Goal: Register for event/course

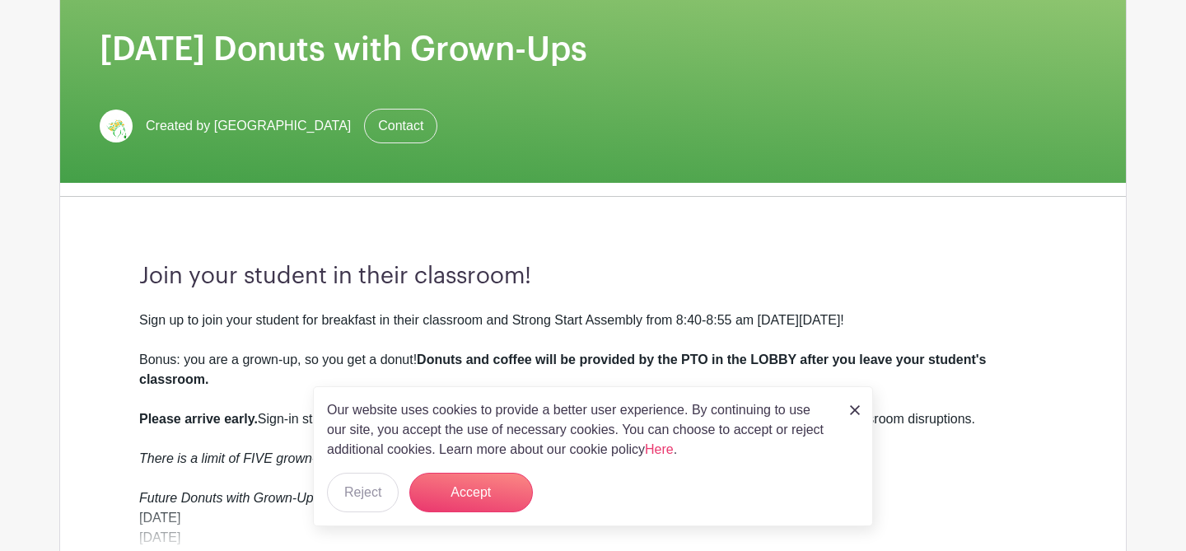
scroll to position [253, 0]
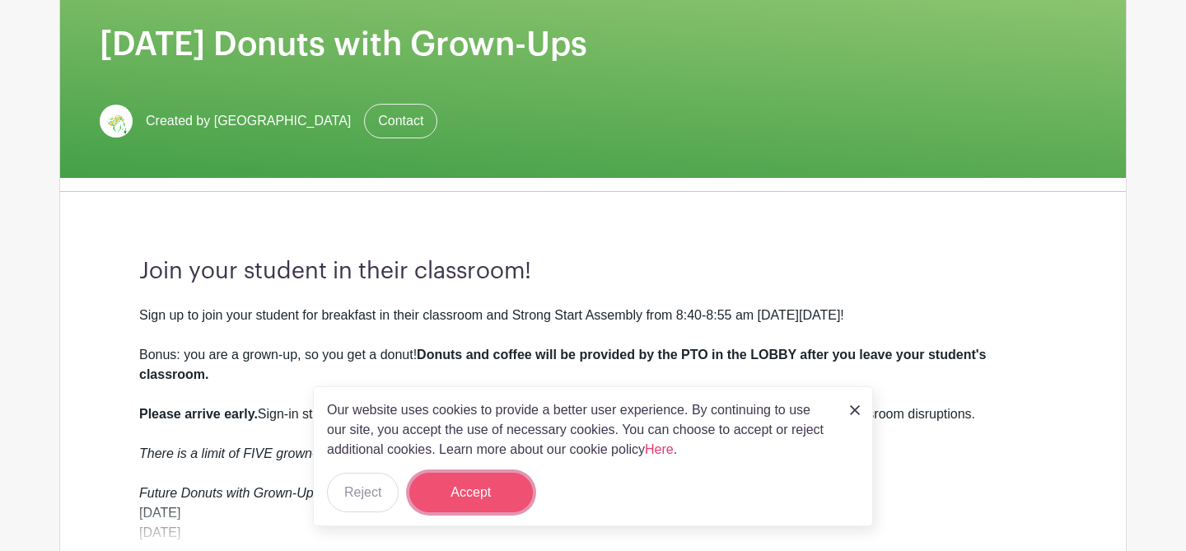
click at [484, 493] on button "Accept" at bounding box center [471, 493] width 124 height 40
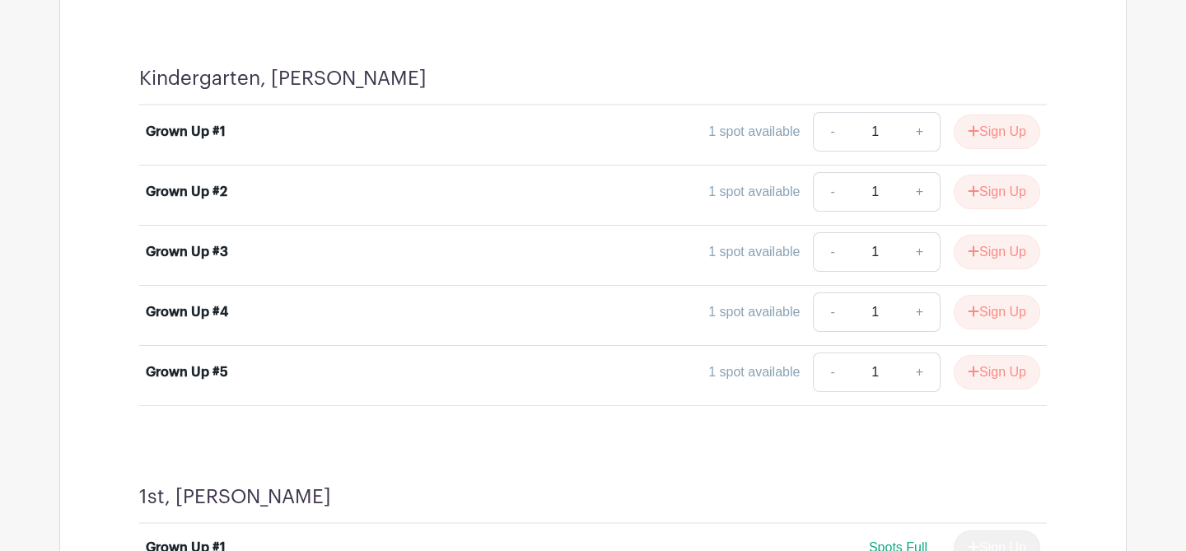
scroll to position [4983, 0]
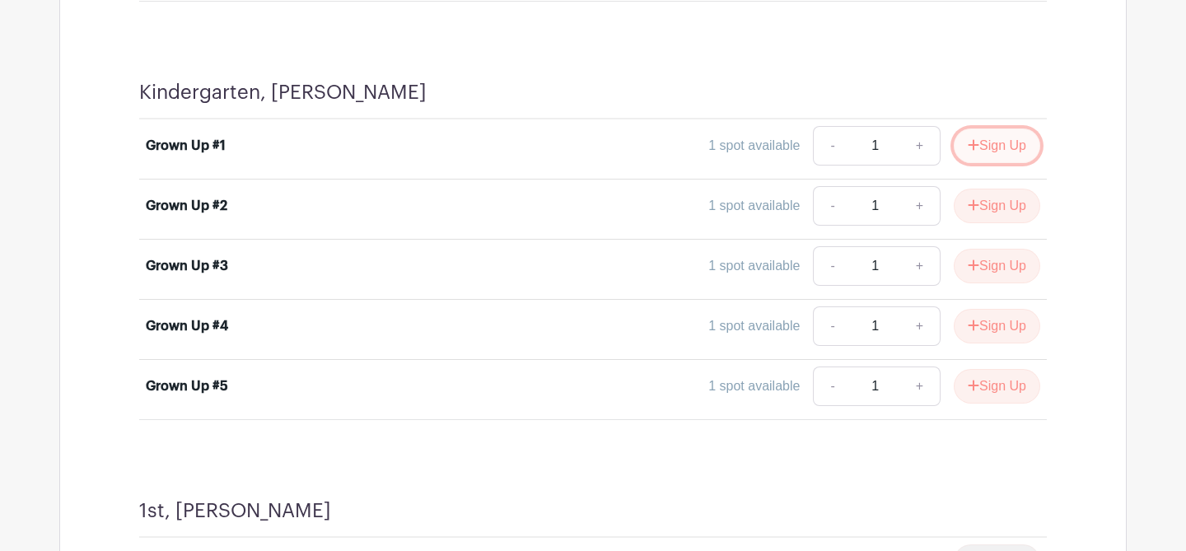
click at [990, 146] on button "Sign Up" at bounding box center [997, 145] width 86 height 35
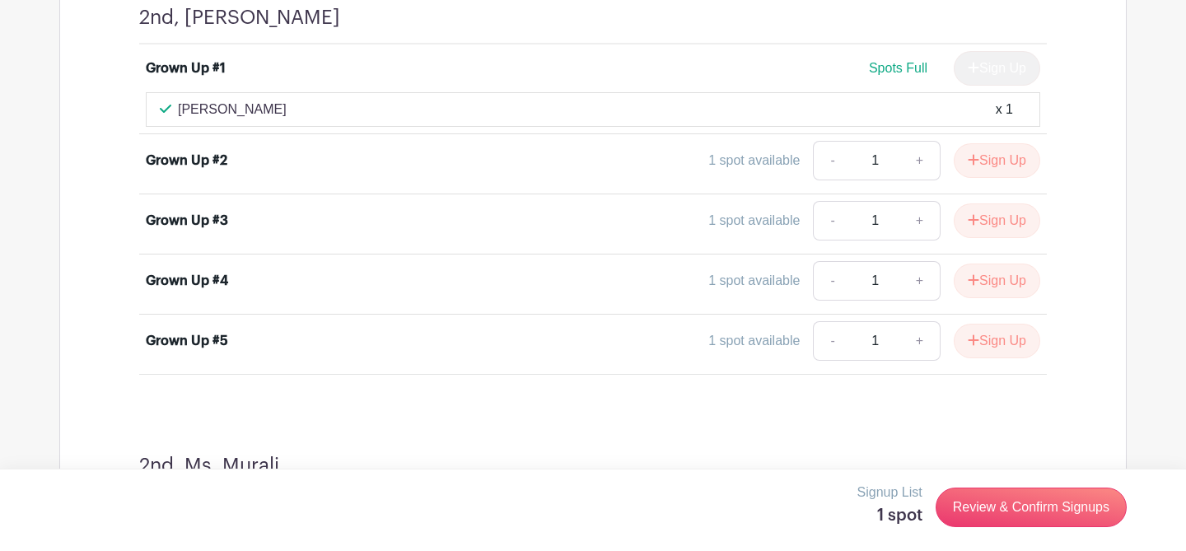
scroll to position [7472, 0]
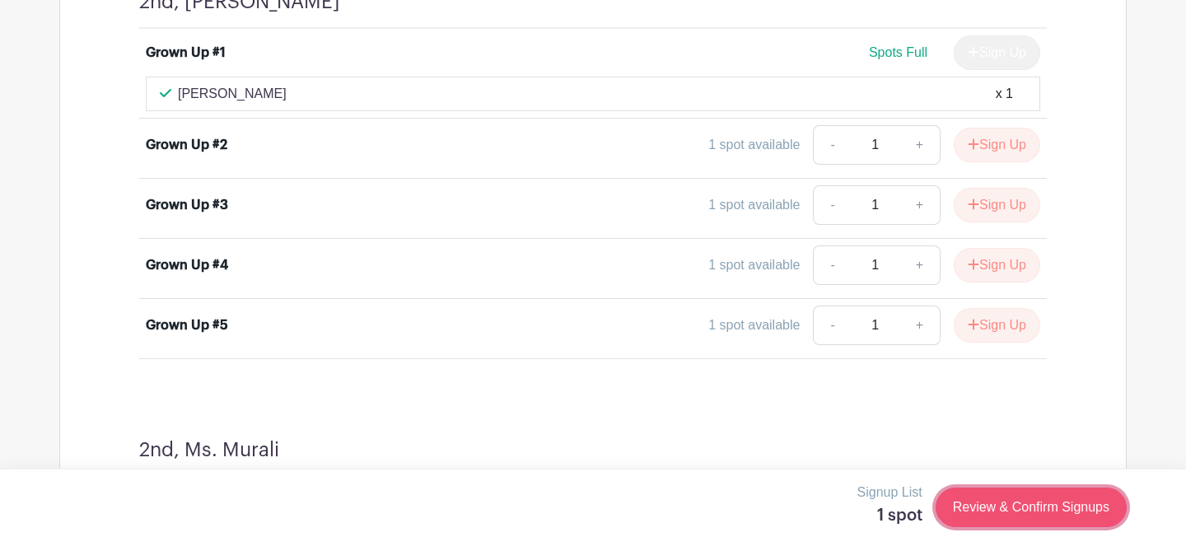
click at [1025, 509] on link "Review & Confirm Signups" at bounding box center [1031, 508] width 191 height 40
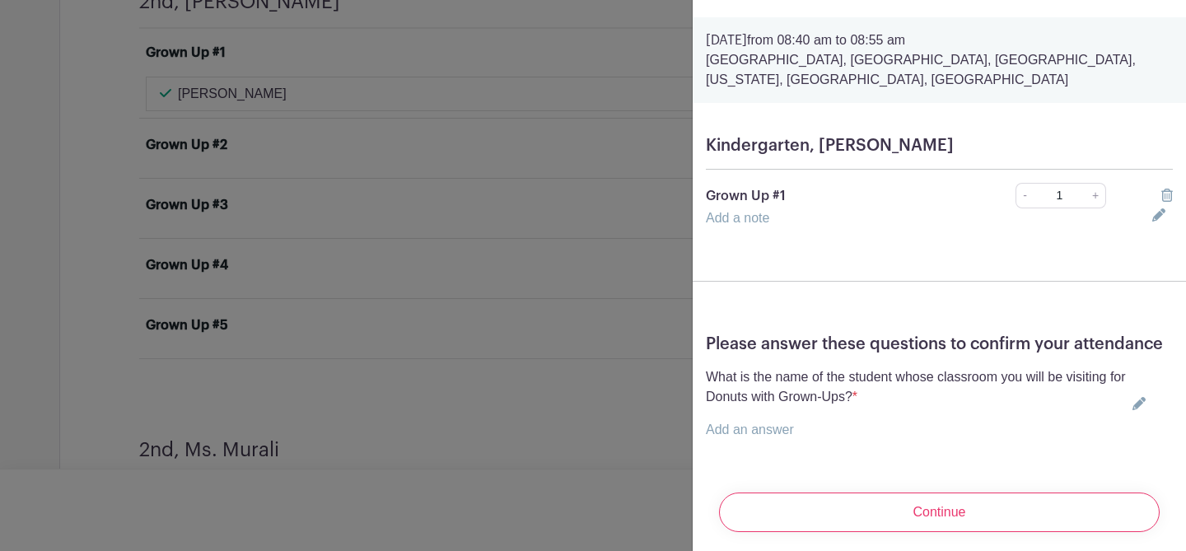
scroll to position [48, 0]
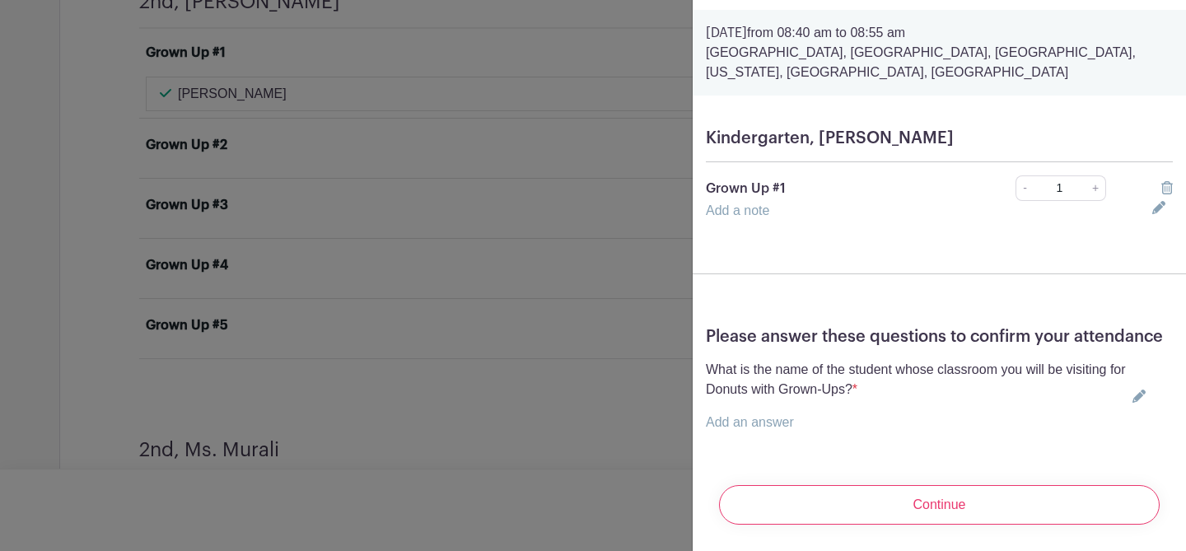
click at [790, 423] on link "Add an answer" at bounding box center [750, 422] width 88 height 14
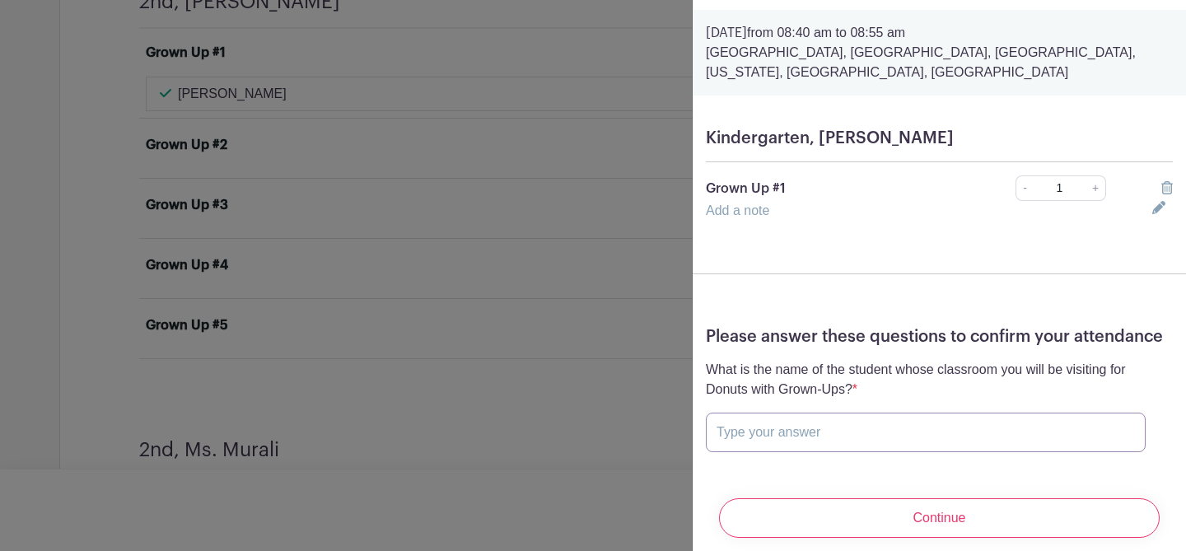
click at [780, 432] on input "text" at bounding box center [926, 433] width 440 height 40
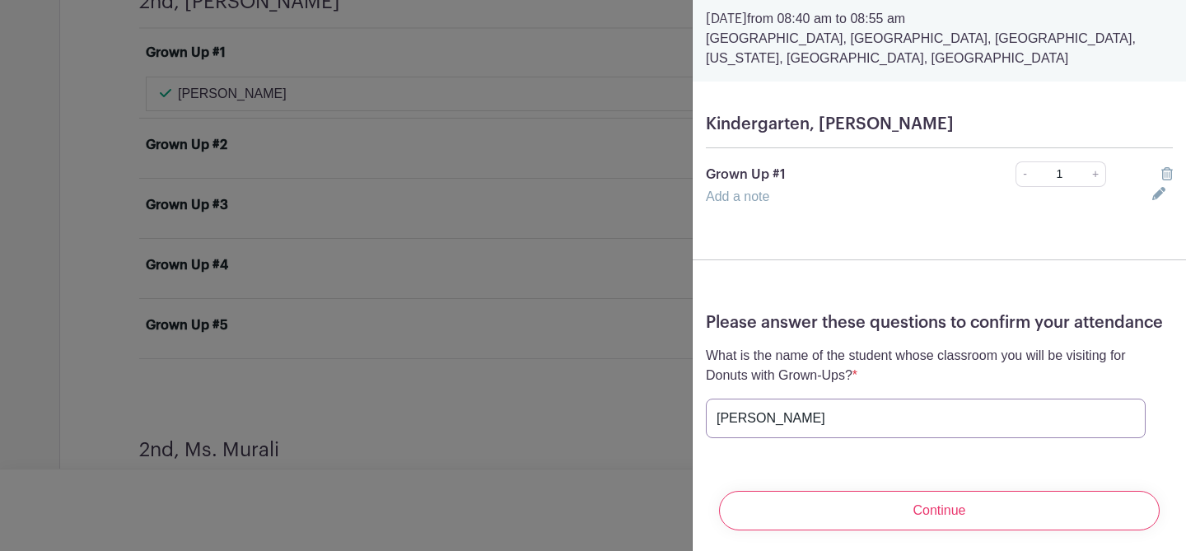
scroll to position [68, 0]
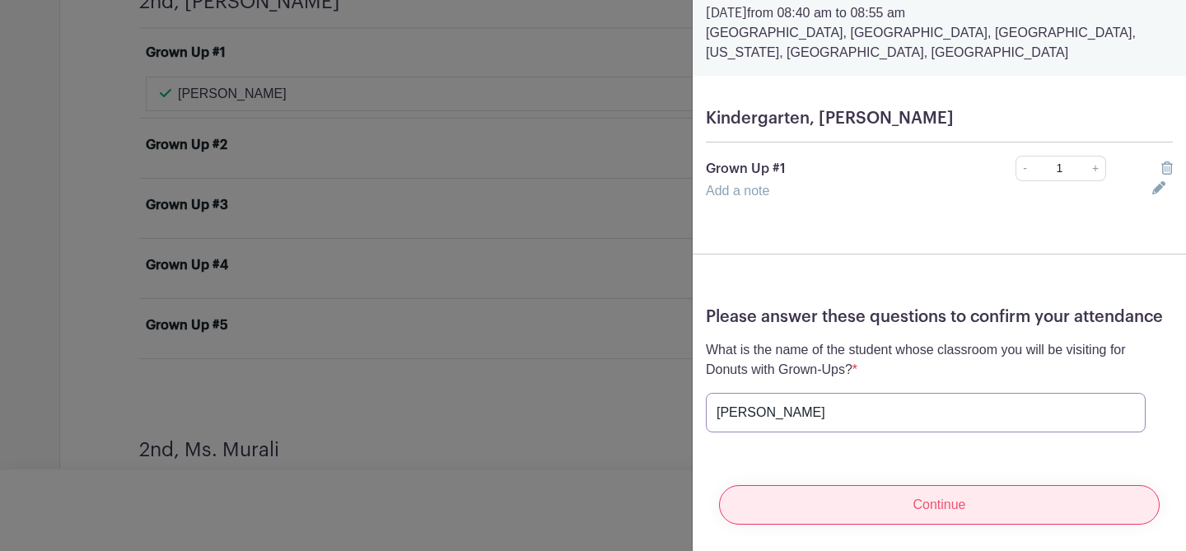
type input "Sloane Jackson Weaver"
click at [918, 507] on input "Continue" at bounding box center [939, 505] width 441 height 40
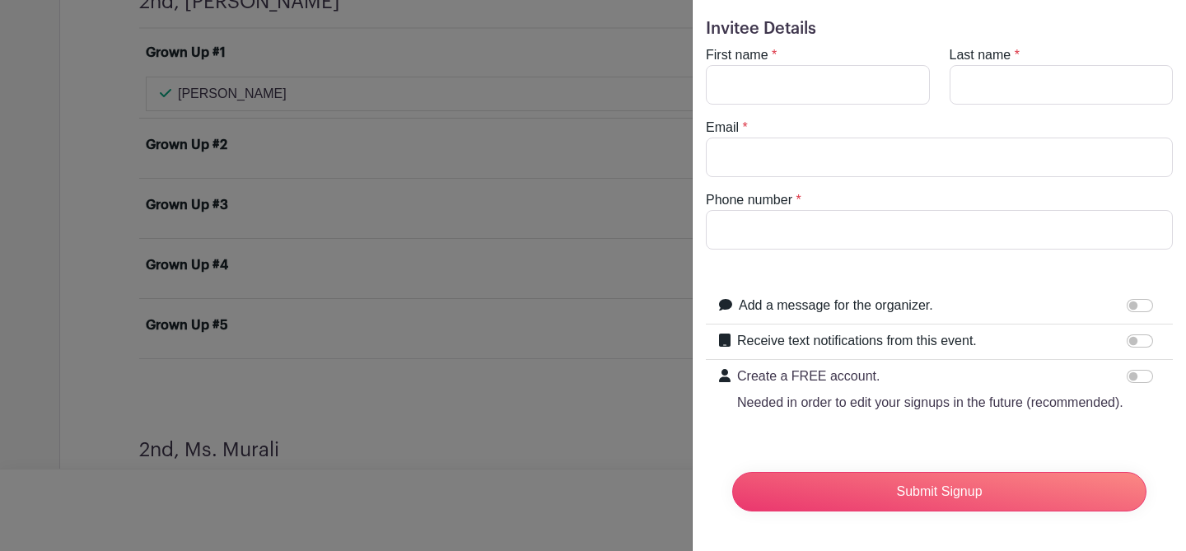
scroll to position [45, 0]
click at [822, 82] on input "First name" at bounding box center [818, 85] width 224 height 40
type input "Matt"
type input "Weaver"
type input "m.weaver.eng@gmail.com"
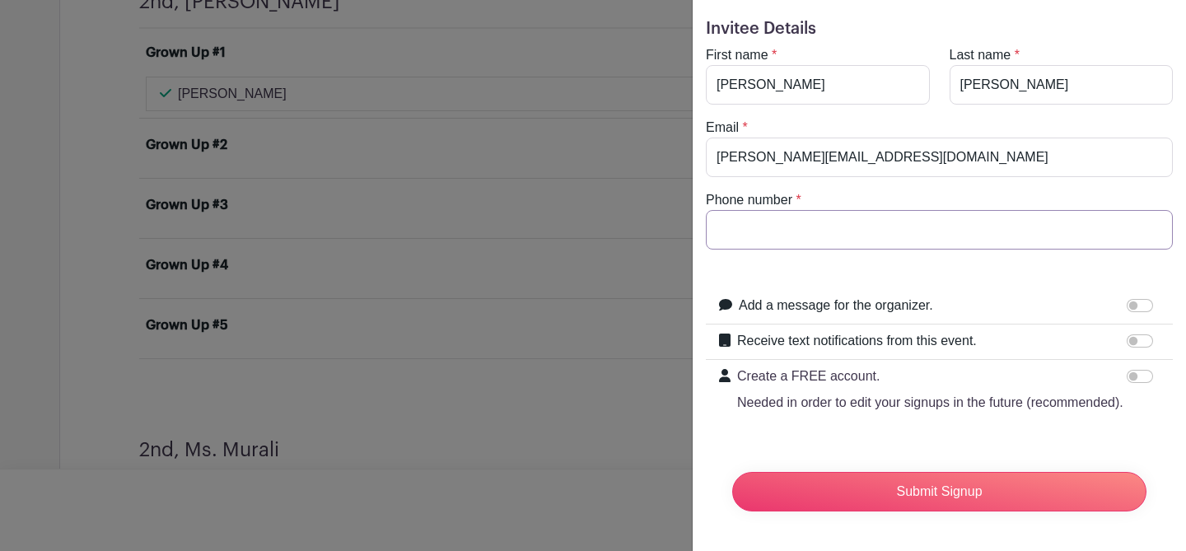
type input "7402620243"
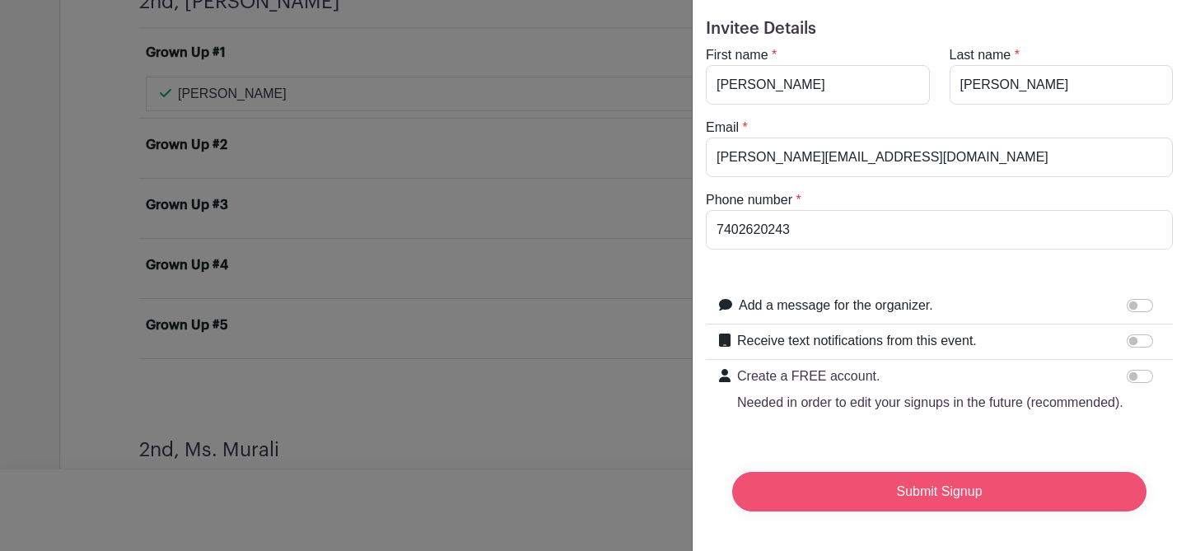
click at [923, 493] on input "Submit Signup" at bounding box center [939, 492] width 414 height 40
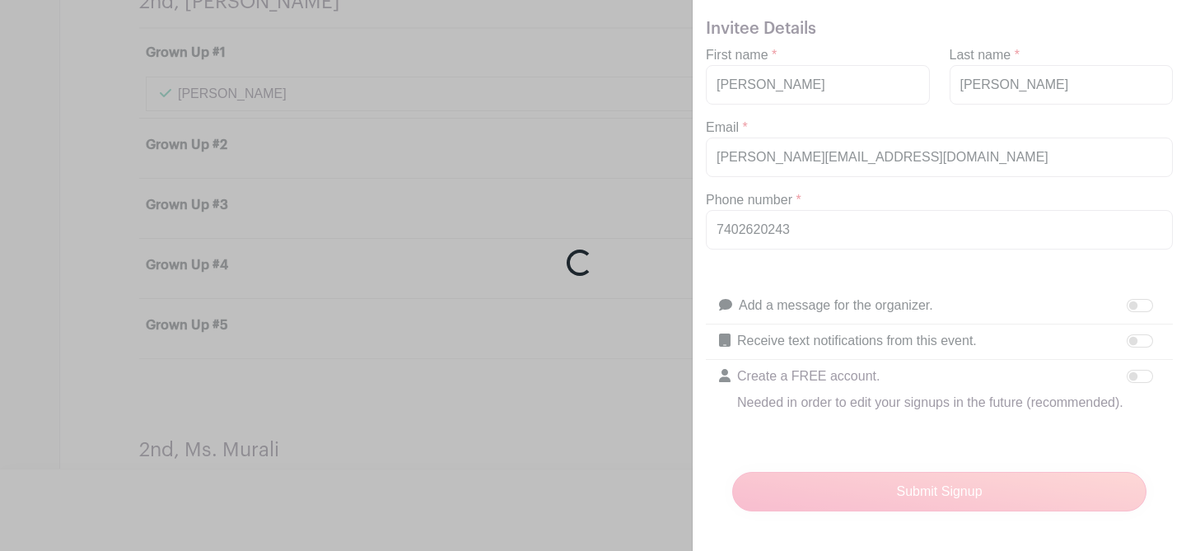
scroll to position [7501, 0]
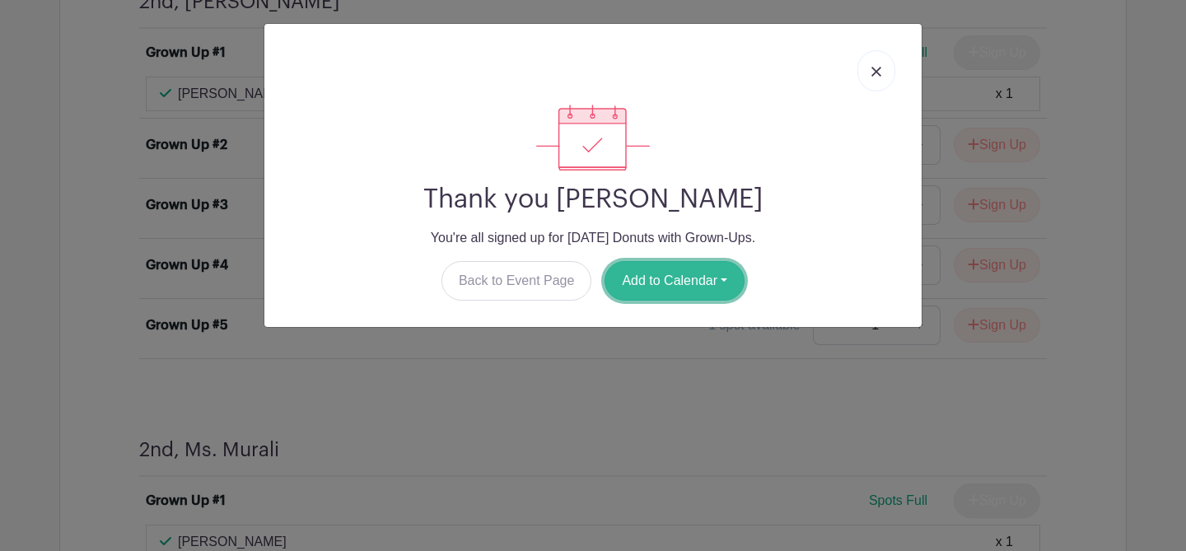
click at [677, 283] on button "Add to Calendar" at bounding box center [675, 281] width 140 height 40
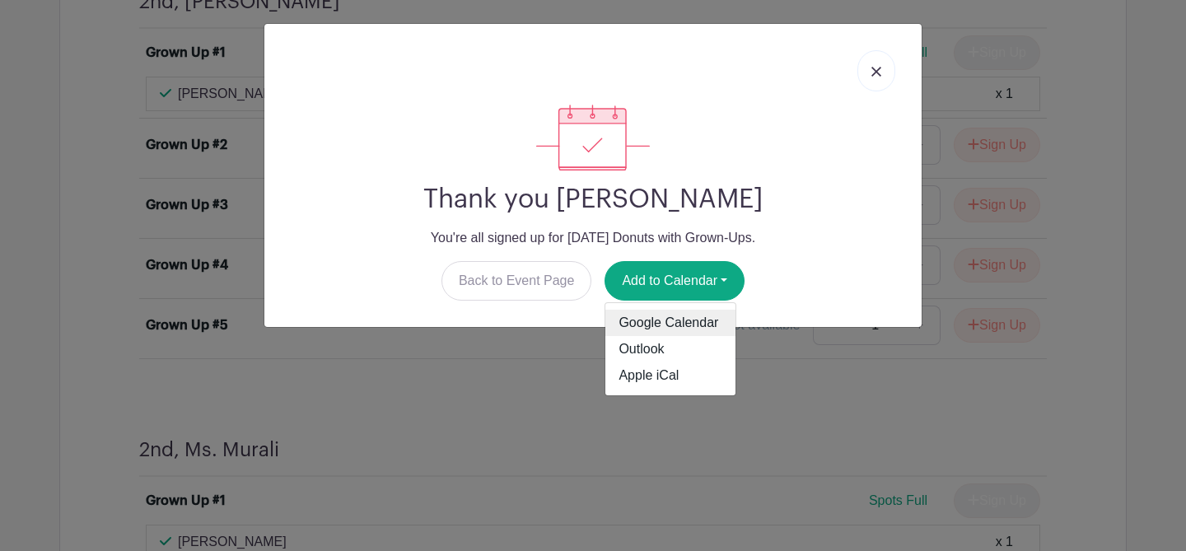
click at [672, 322] on link "Google Calendar" at bounding box center [670, 323] width 130 height 26
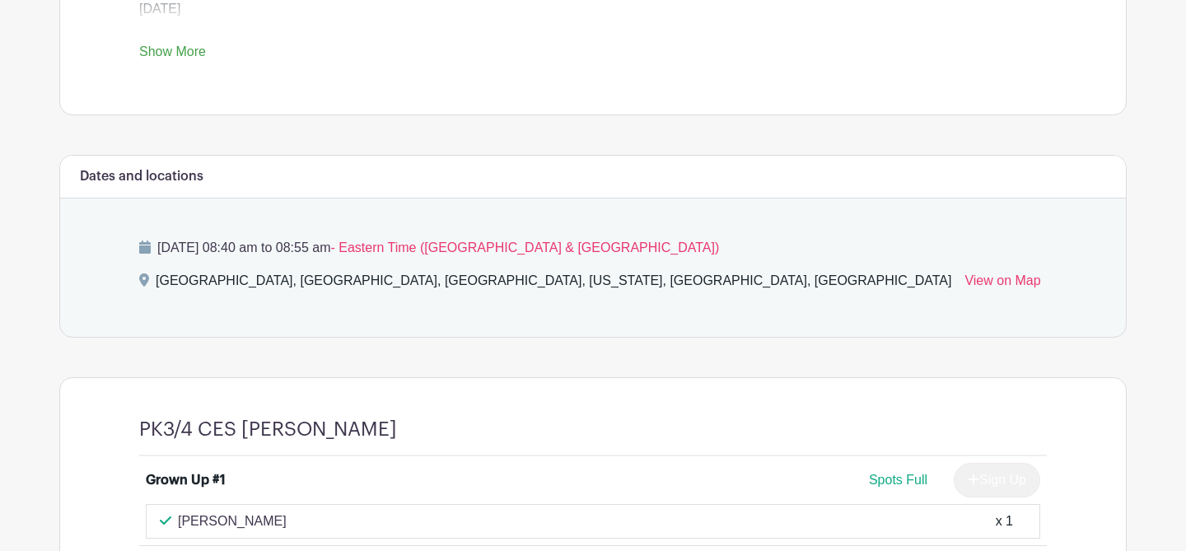
scroll to position [382, 0]
